Goal: Information Seeking & Learning: Understand process/instructions

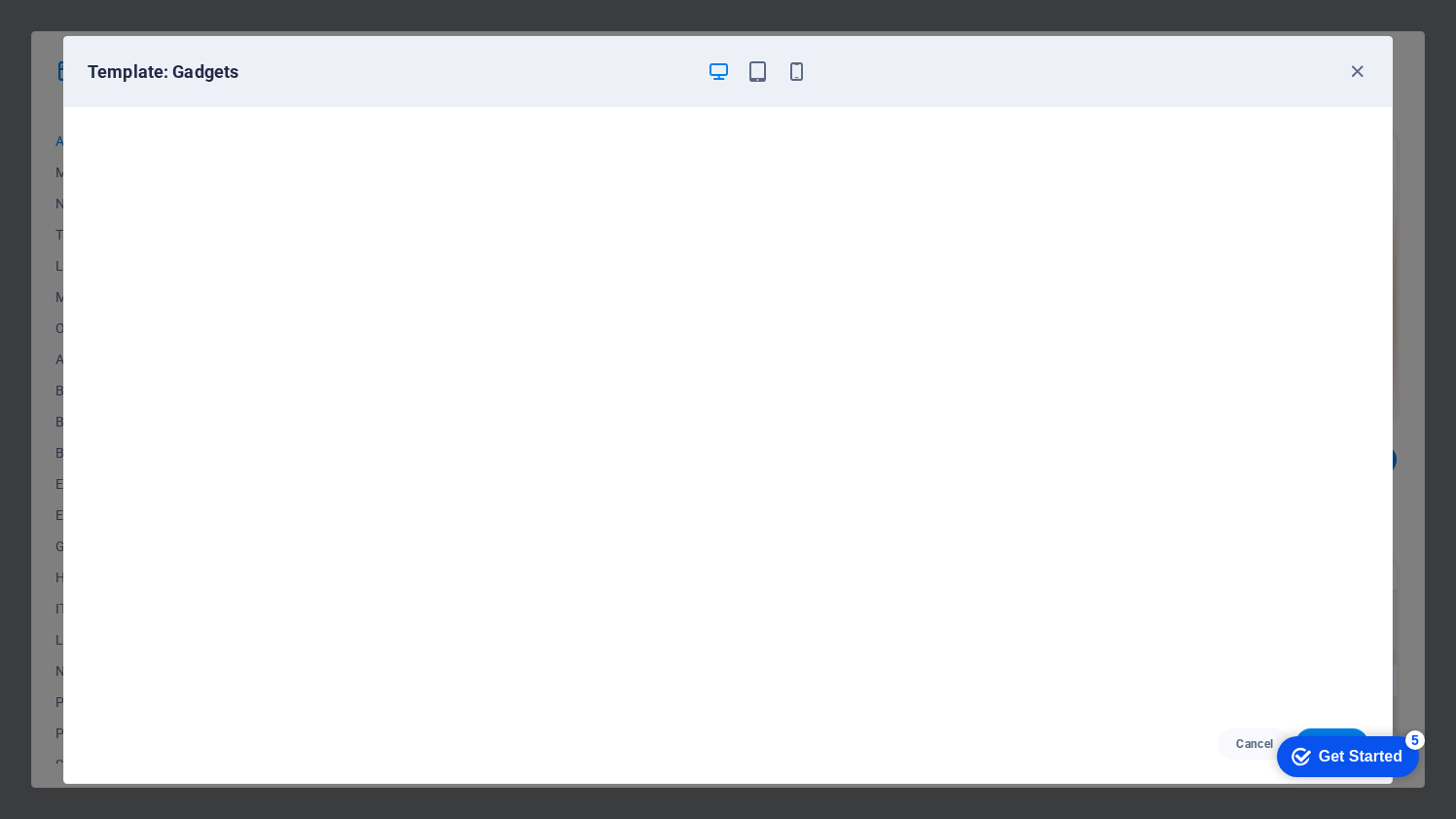
scroll to position [4440, 0]
click at [1334, 755] on div "Get Started" at bounding box center [1361, 757] width 84 height 18
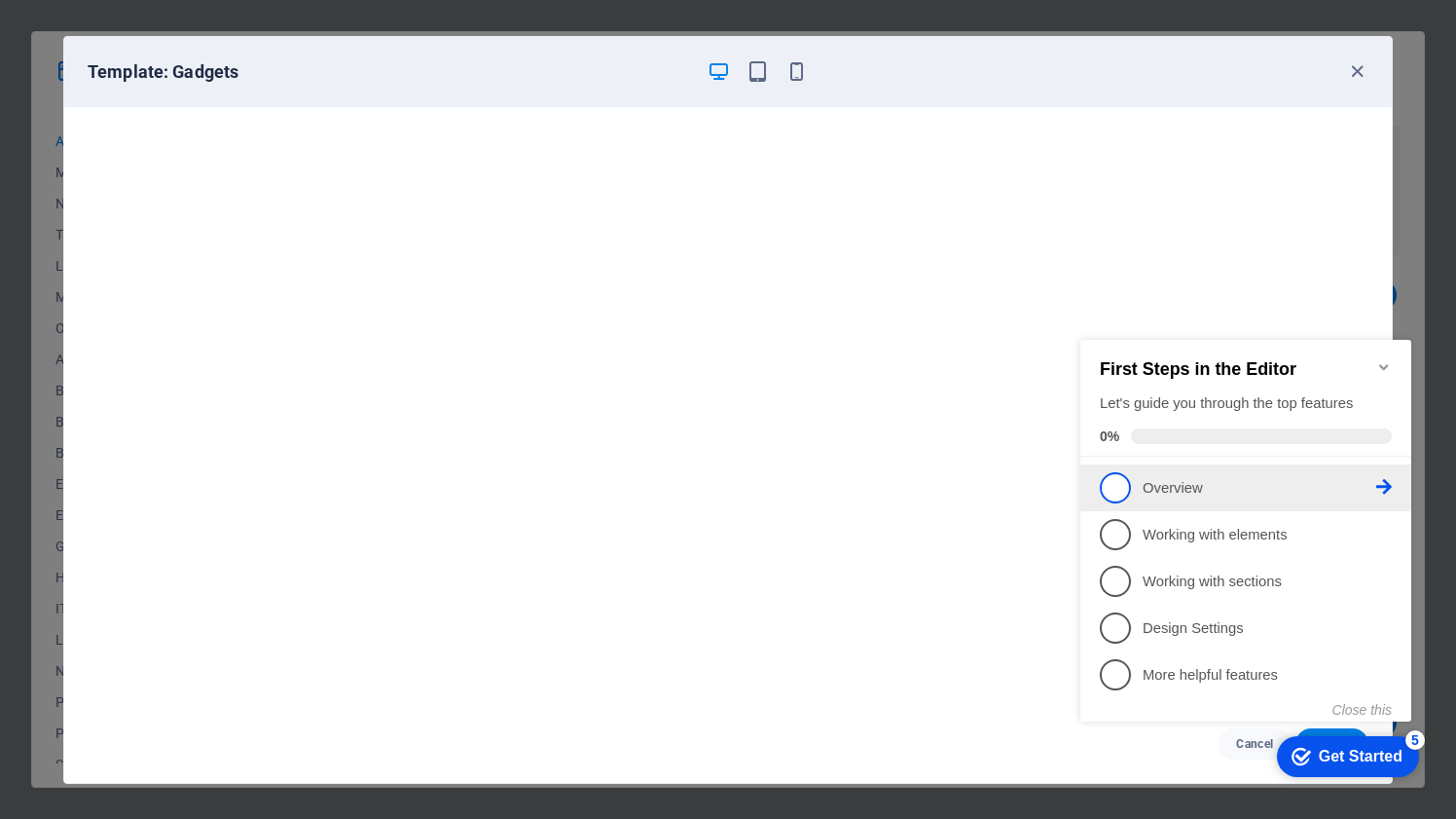
click at [1119, 485] on span "1" at bounding box center [1115, 487] width 31 height 31
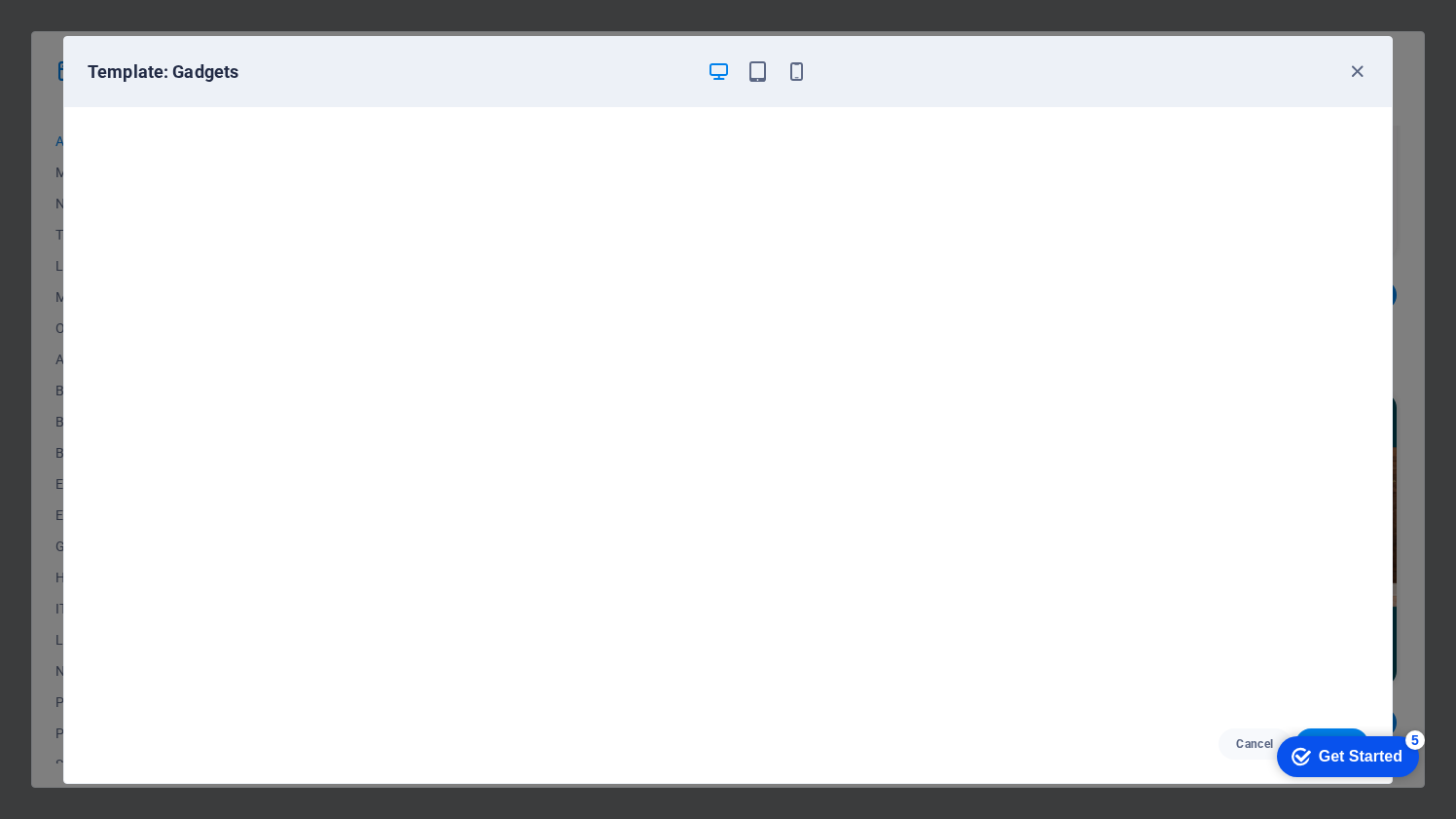
click at [1324, 758] on div "Get Started" at bounding box center [1361, 757] width 84 height 18
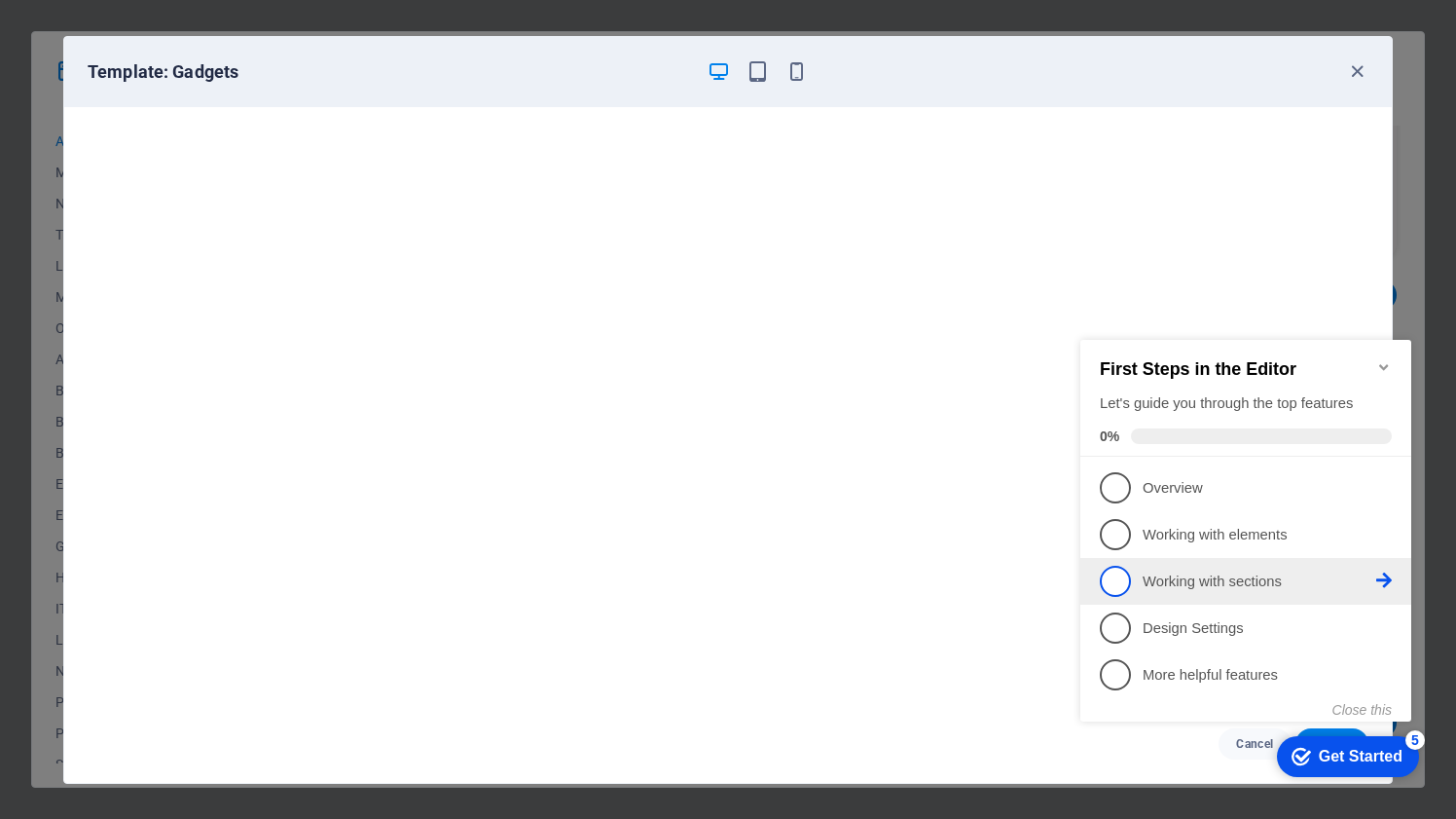
click at [1261, 583] on p "Working with sections - incomplete" at bounding box center [1260, 581] width 234 height 20
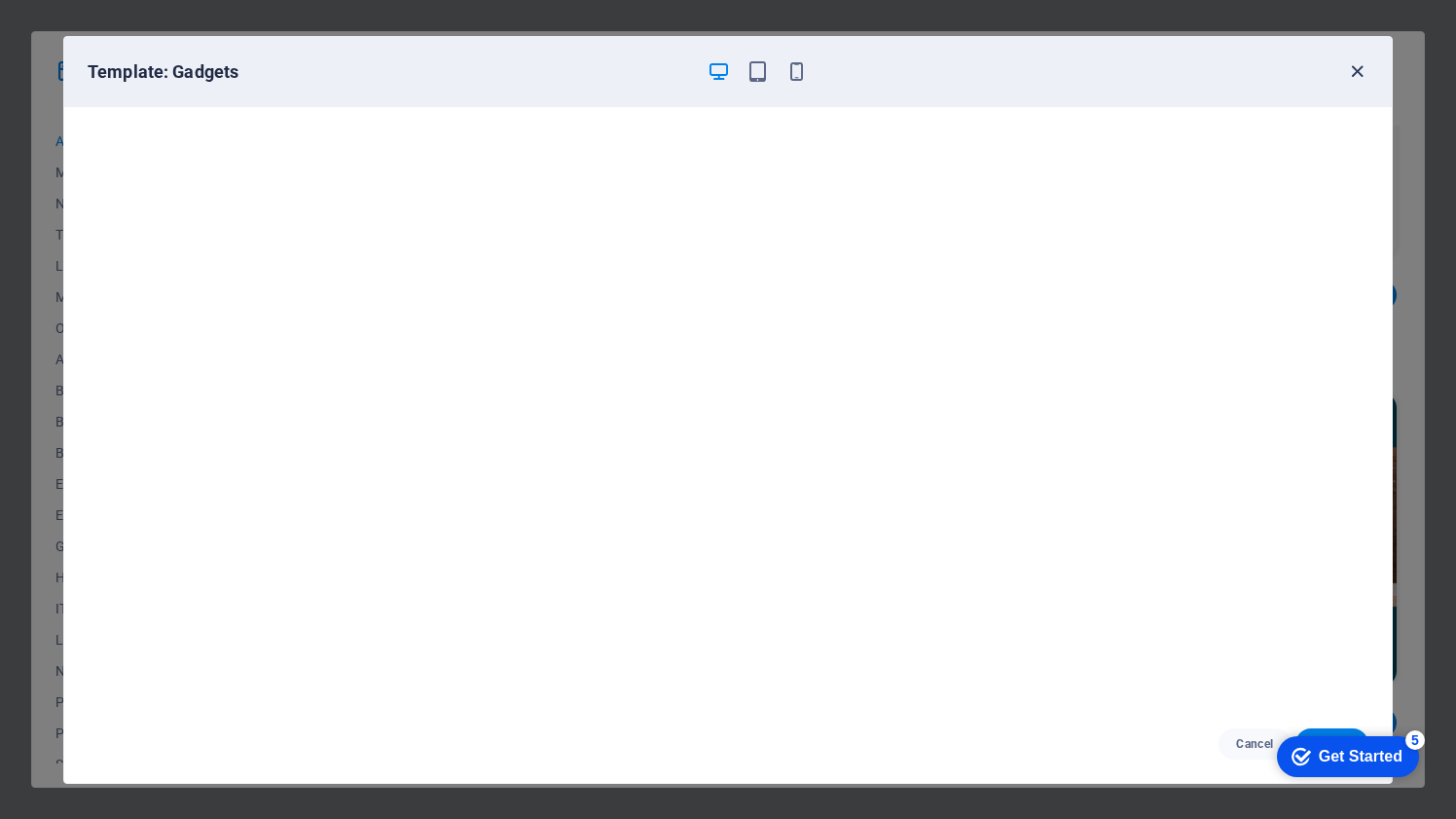
click at [1357, 76] on icon "button" at bounding box center [1357, 71] width 22 height 22
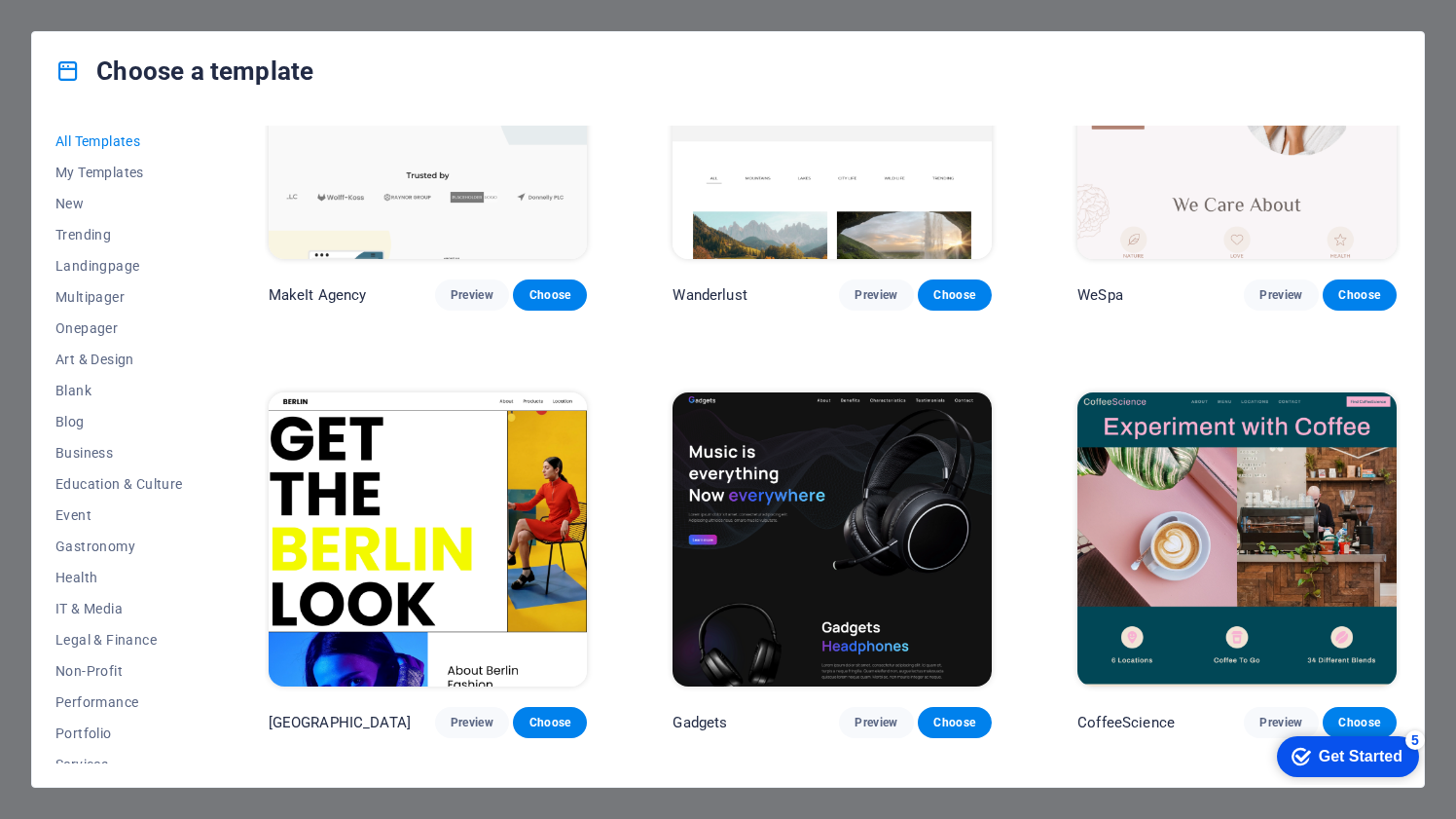
click at [1413, 738] on div "5" at bounding box center [1415, 739] width 19 height 19
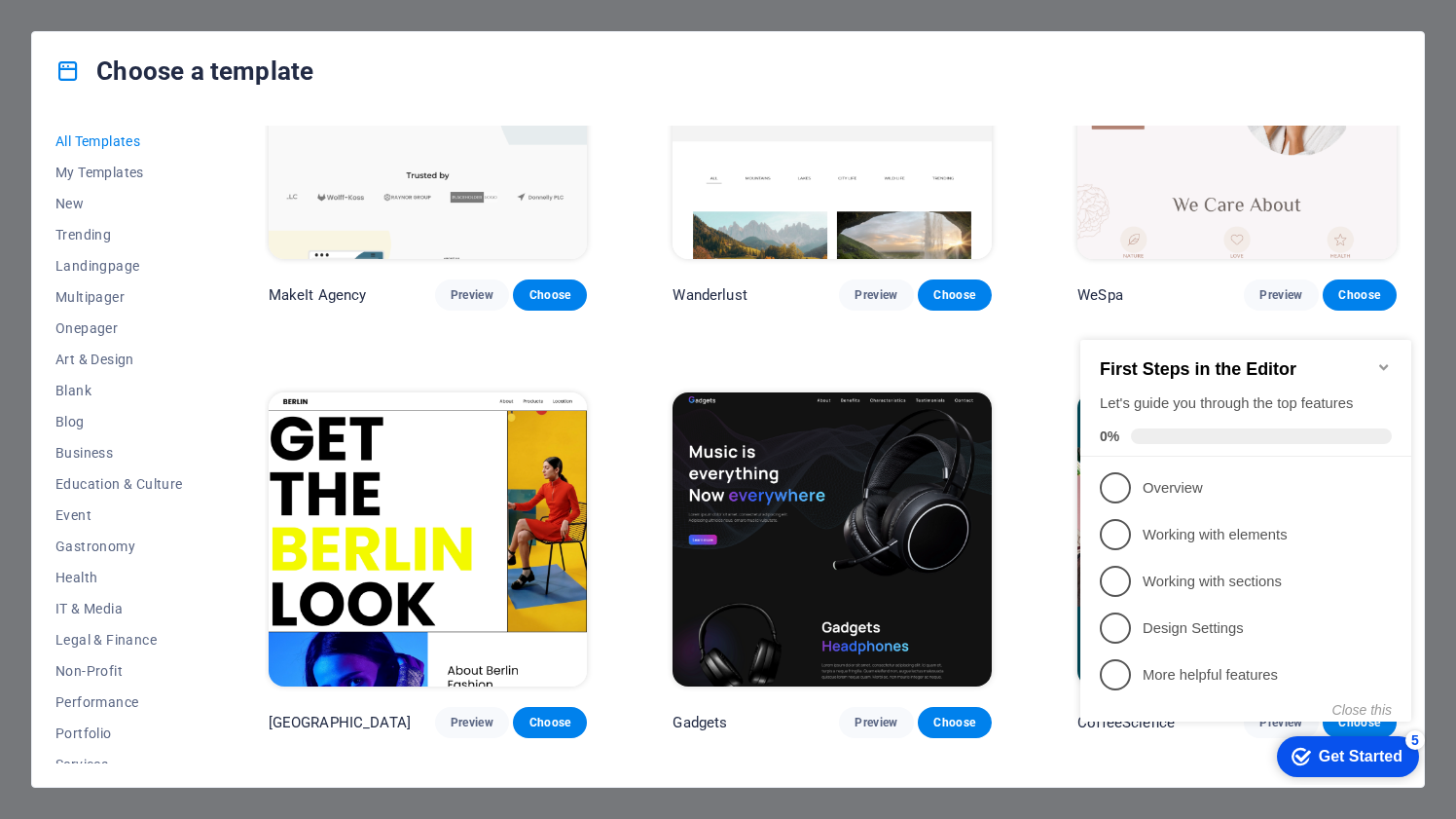
click at [1388, 360] on icon "Minimize checklist" at bounding box center [1385, 368] width 16 height 16
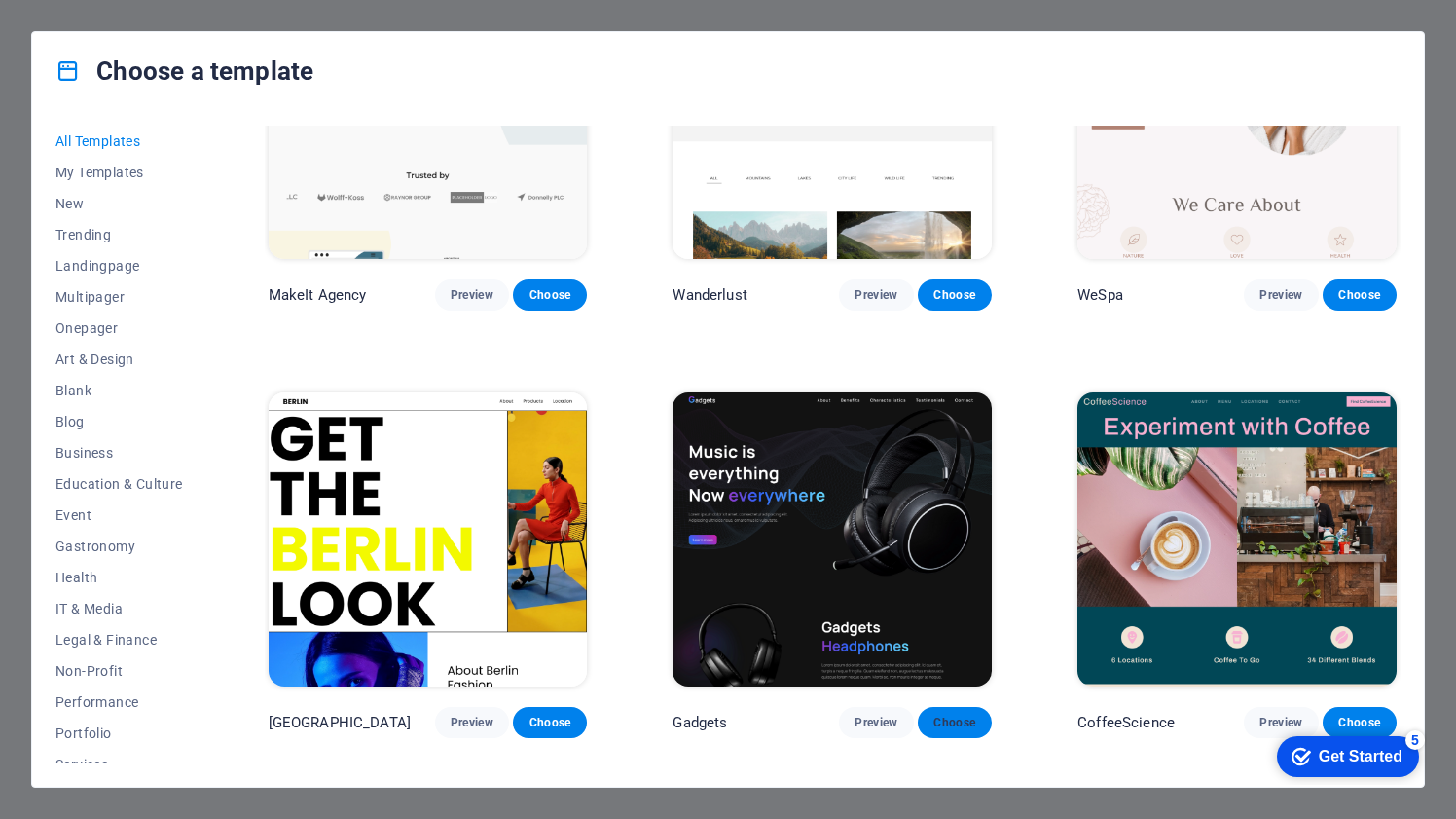
click at [950, 715] on span "Choose" at bounding box center [955, 723] width 43 height 16
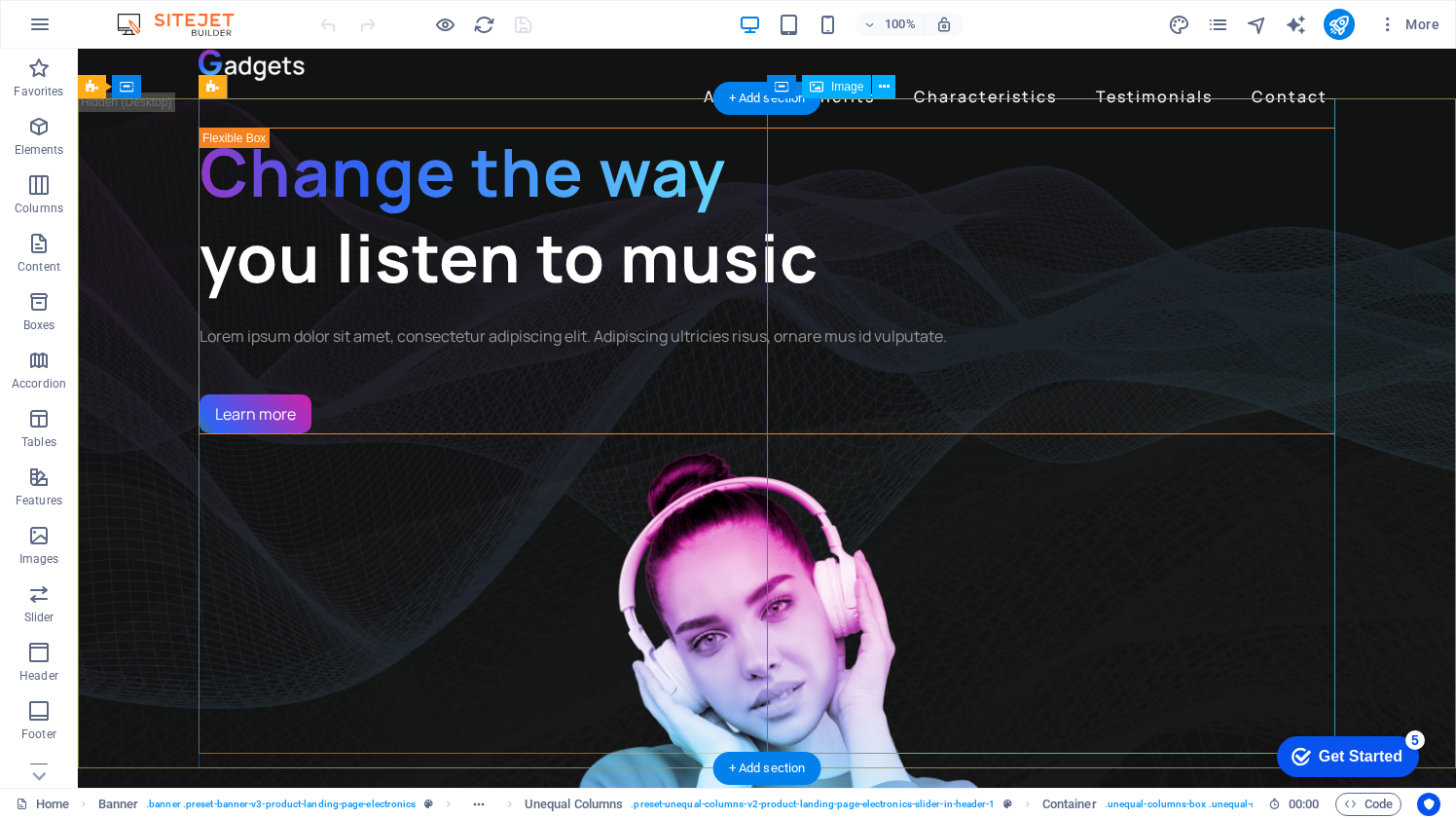
scroll to position [12, 0]
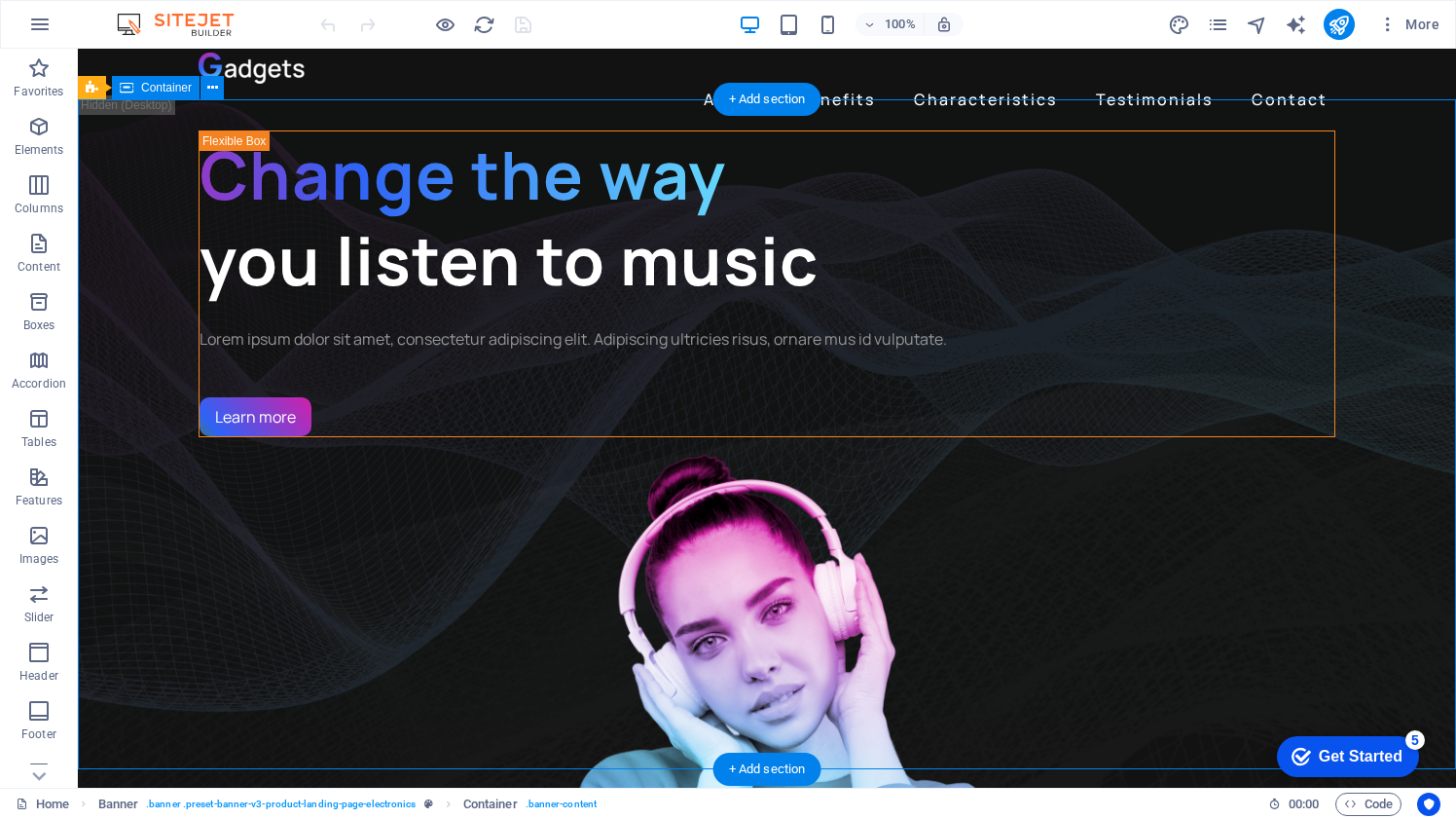
drag, startPoint x: 1397, startPoint y: 276, endPoint x: 1351, endPoint y: 322, distance: 65.1
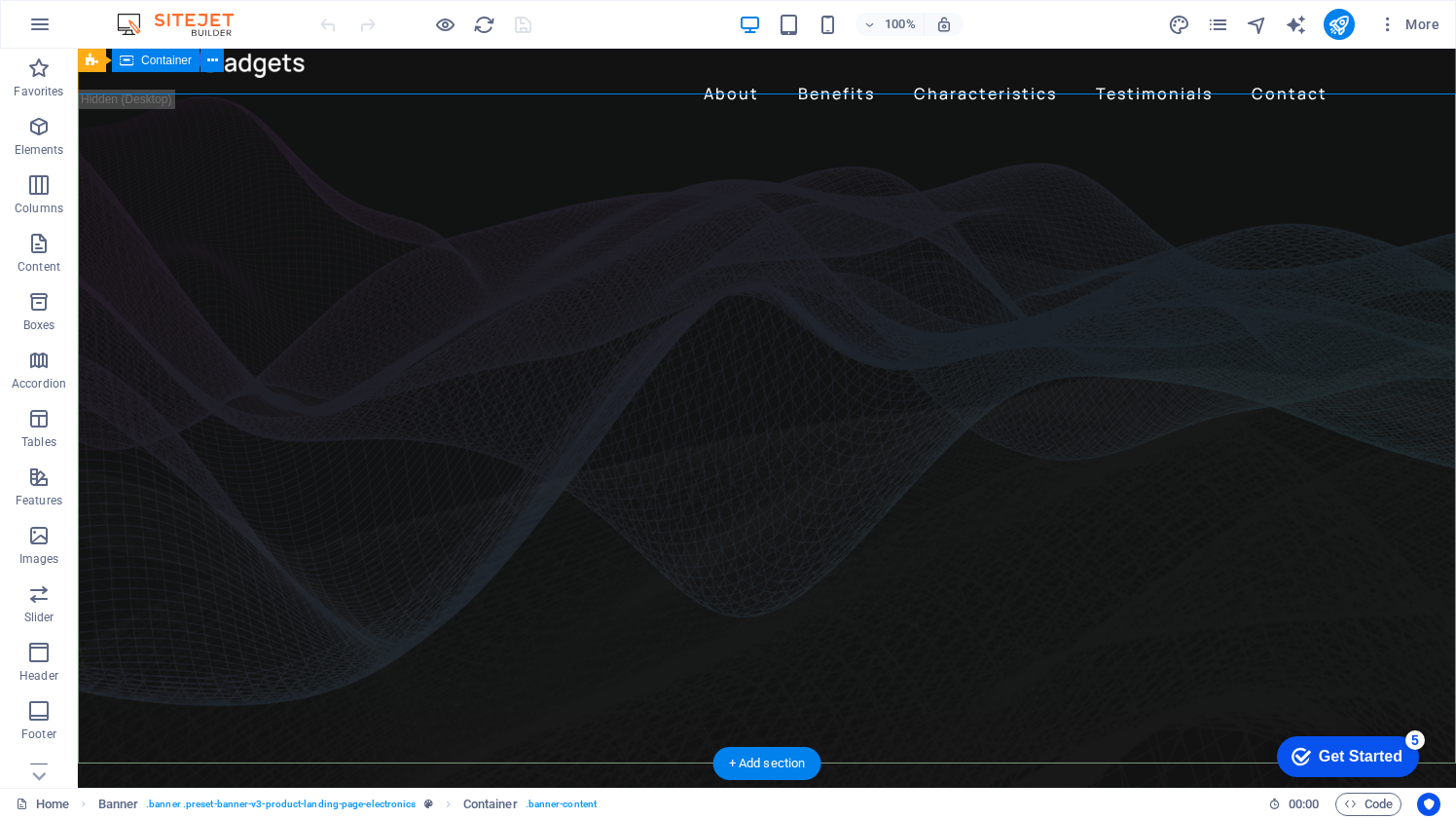
scroll to position [0, 0]
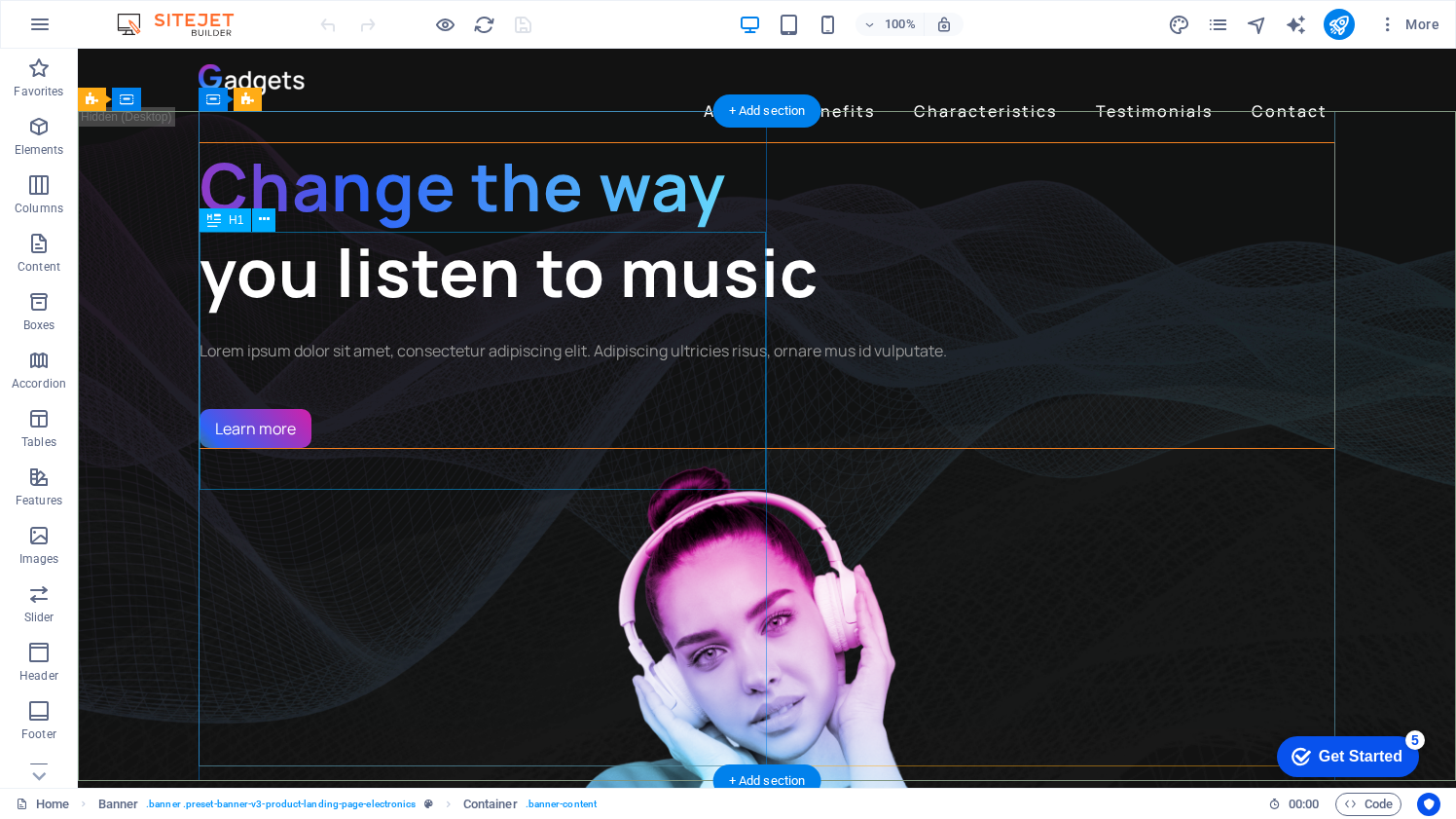
click at [575, 279] on div "Change the way you listen to music" at bounding box center [767, 229] width 1135 height 173
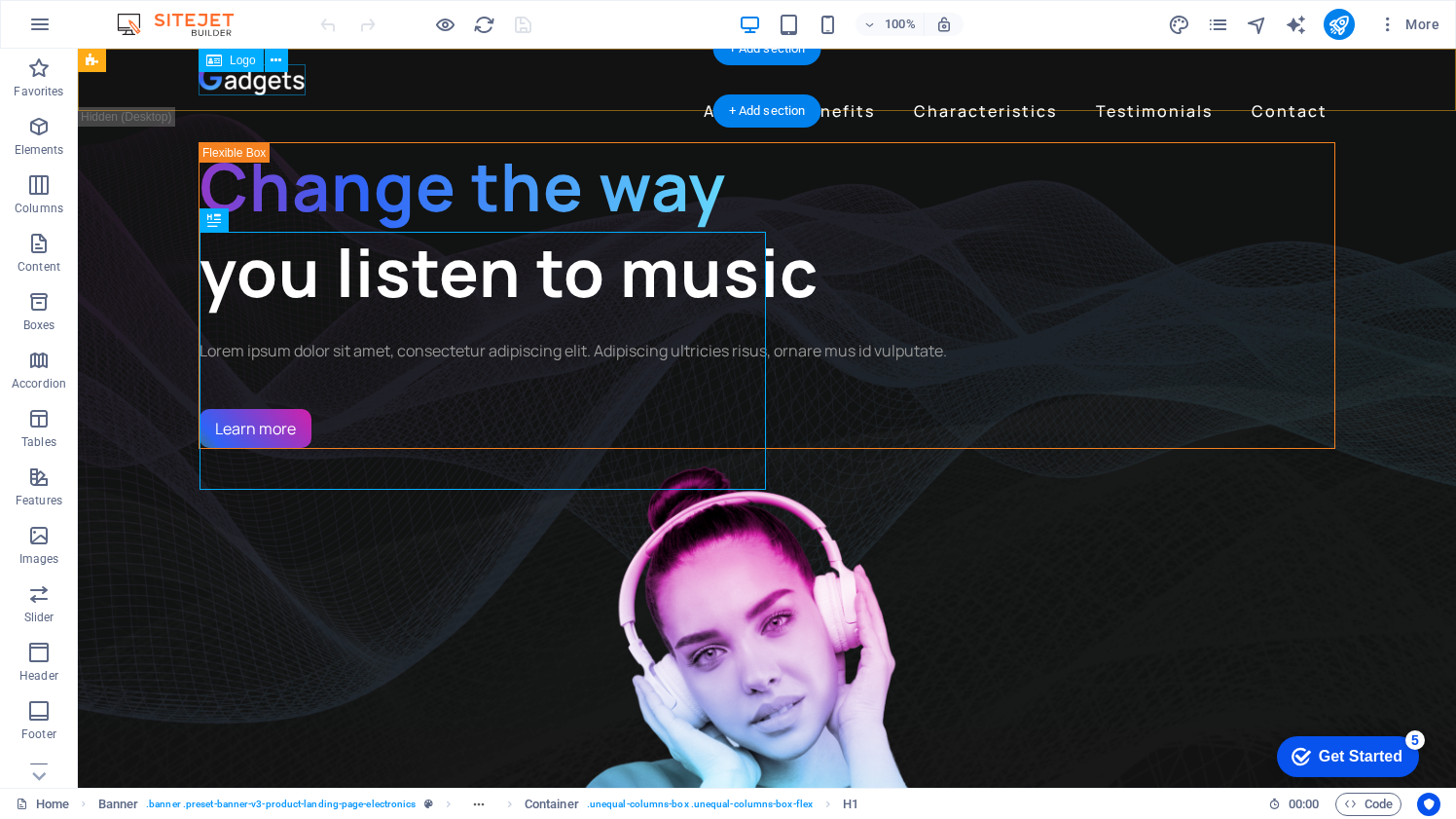
click at [266, 83] on div at bounding box center [767, 79] width 1137 height 31
